Goal: Information Seeking & Learning: Learn about a topic

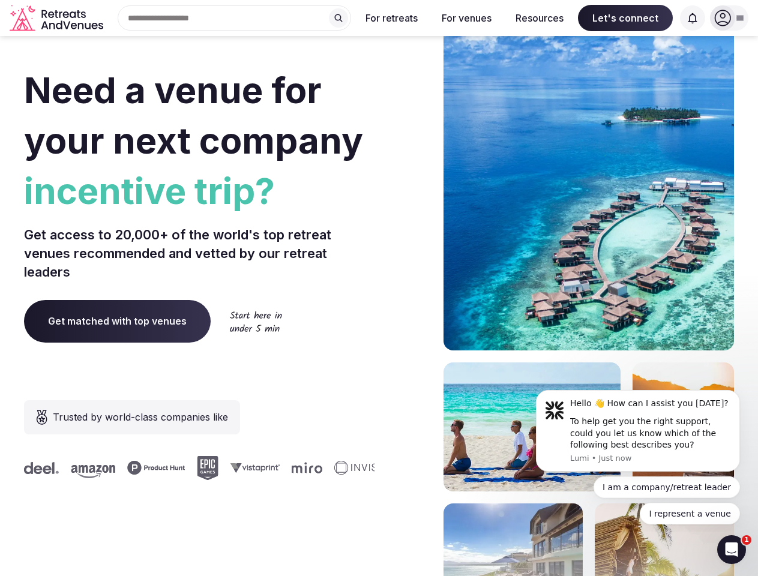
click at [379, 288] on div "Need a venue for your next company incentive trip? Get access to 20,000+ of the…" at bounding box center [379, 359] width 710 height 723
click at [235, 18] on div "Search Popular Destinations [GEOGRAPHIC_DATA], [GEOGRAPHIC_DATA] [GEOGRAPHIC_DA…" at bounding box center [229, 17] width 243 height 25
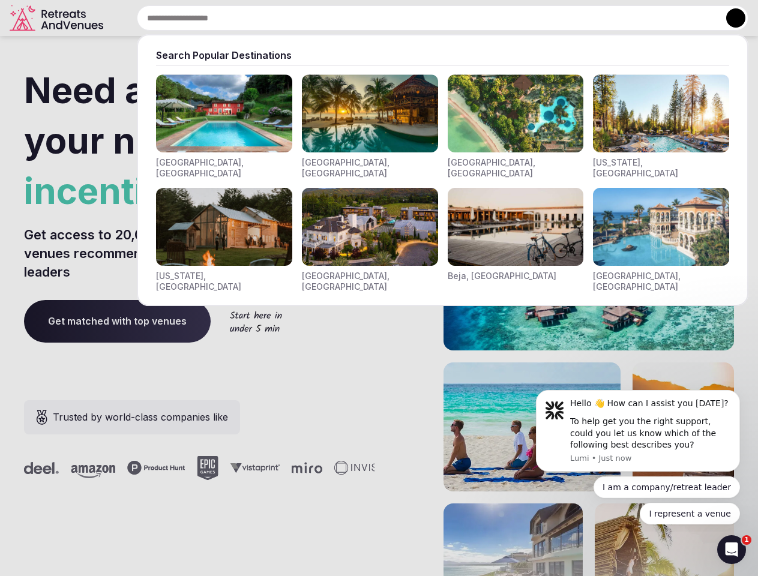
click at [339, 18] on input "text" at bounding box center [443, 17] width 612 height 25
click at [392, 18] on input "text" at bounding box center [443, 17] width 612 height 25
click at [466, 18] on input "text" at bounding box center [443, 17] width 612 height 25
click at [540, 18] on input "text" at bounding box center [443, 17] width 612 height 25
click at [625, 18] on input "text" at bounding box center [443, 17] width 612 height 25
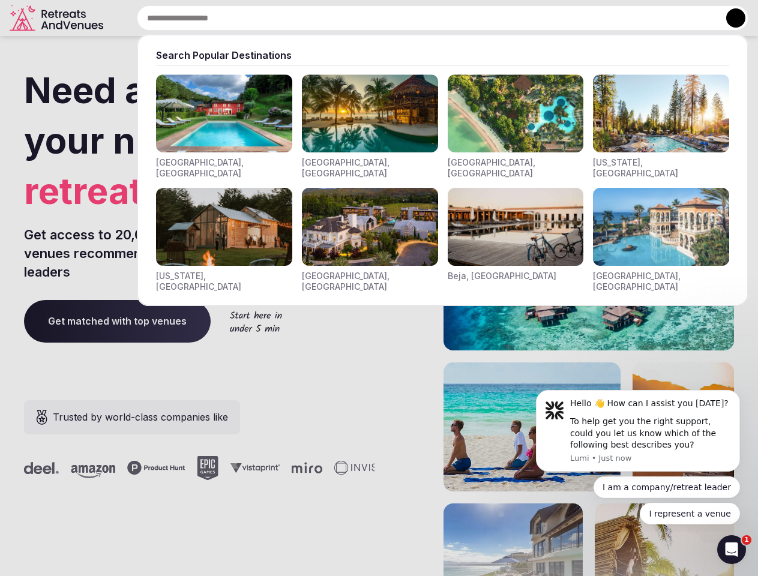
click at [693, 18] on input "text" at bounding box center [443, 17] width 612 height 25
click at [729, 18] on button at bounding box center [735, 17] width 19 height 19
